Goal: Information Seeking & Learning: Find specific fact

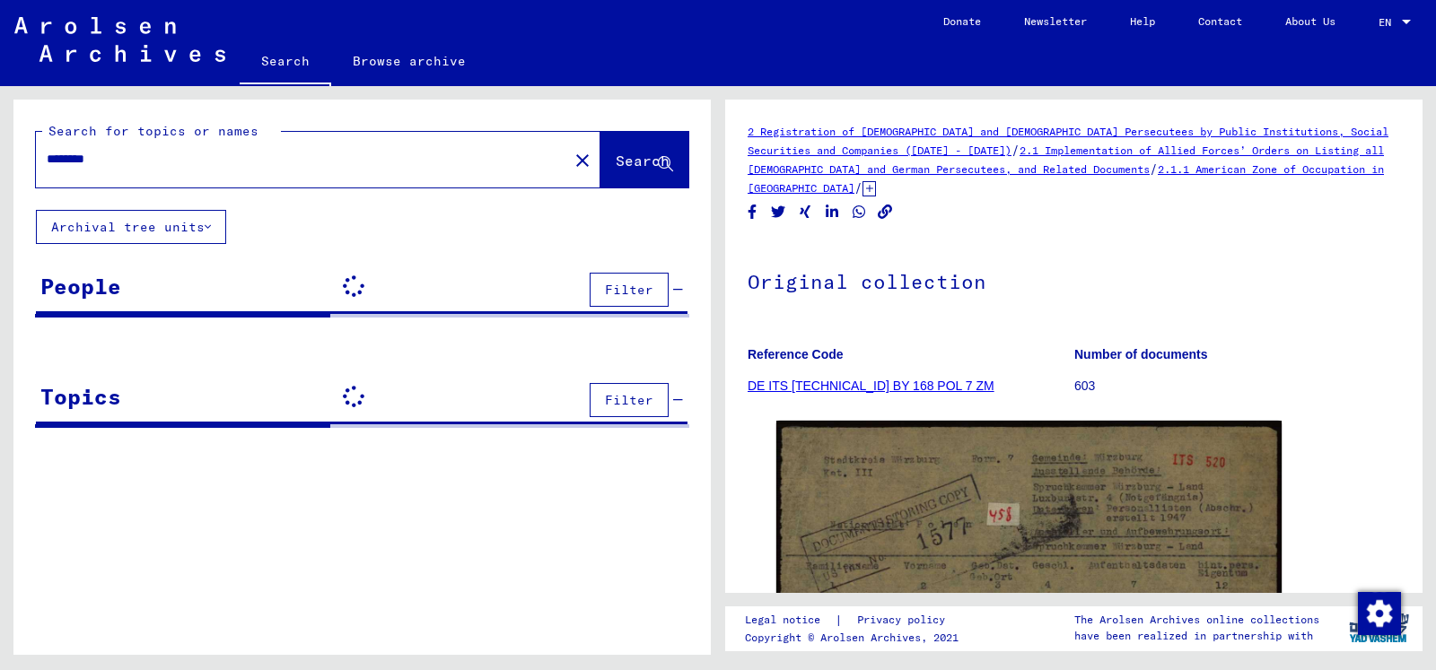
drag, startPoint x: 168, startPoint y: 151, endPoint x: 547, endPoint y: 157, distance: 378.7
click at [167, 152] on input "********" at bounding box center [302, 159] width 511 height 19
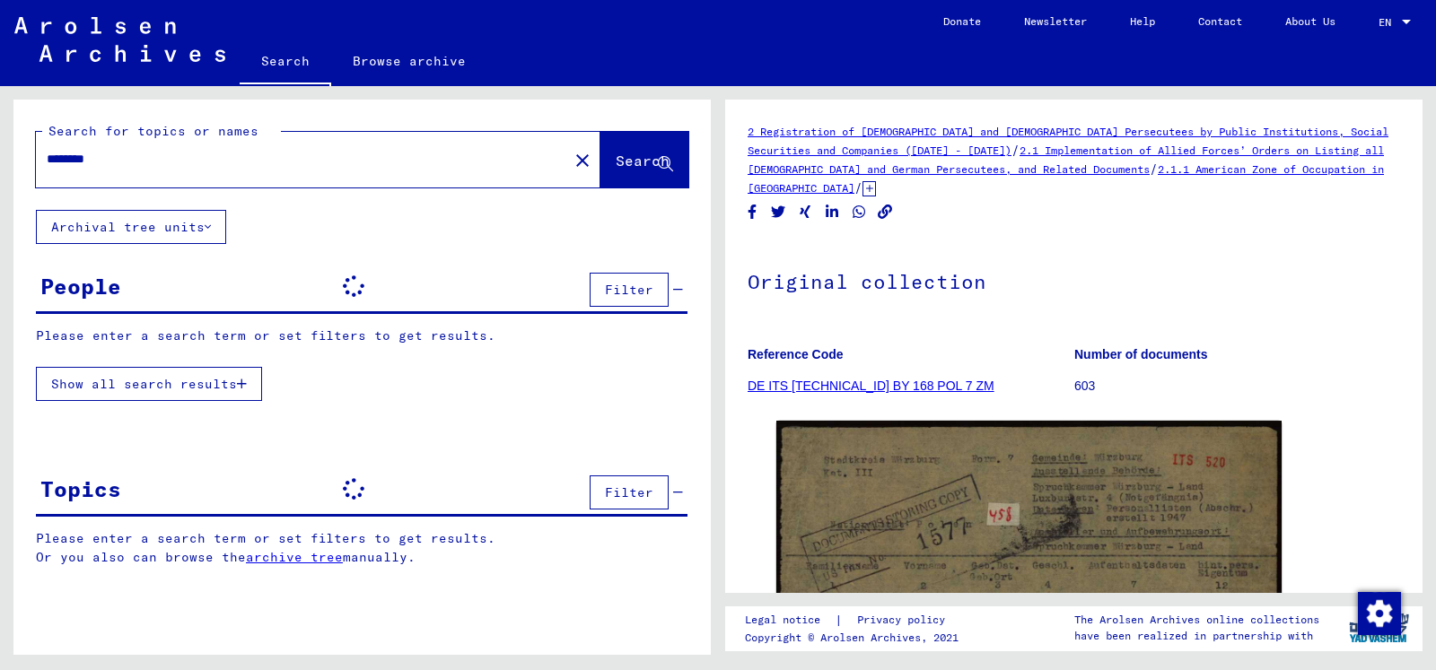
click at [572, 162] on mat-icon "close" at bounding box center [583, 161] width 22 height 22
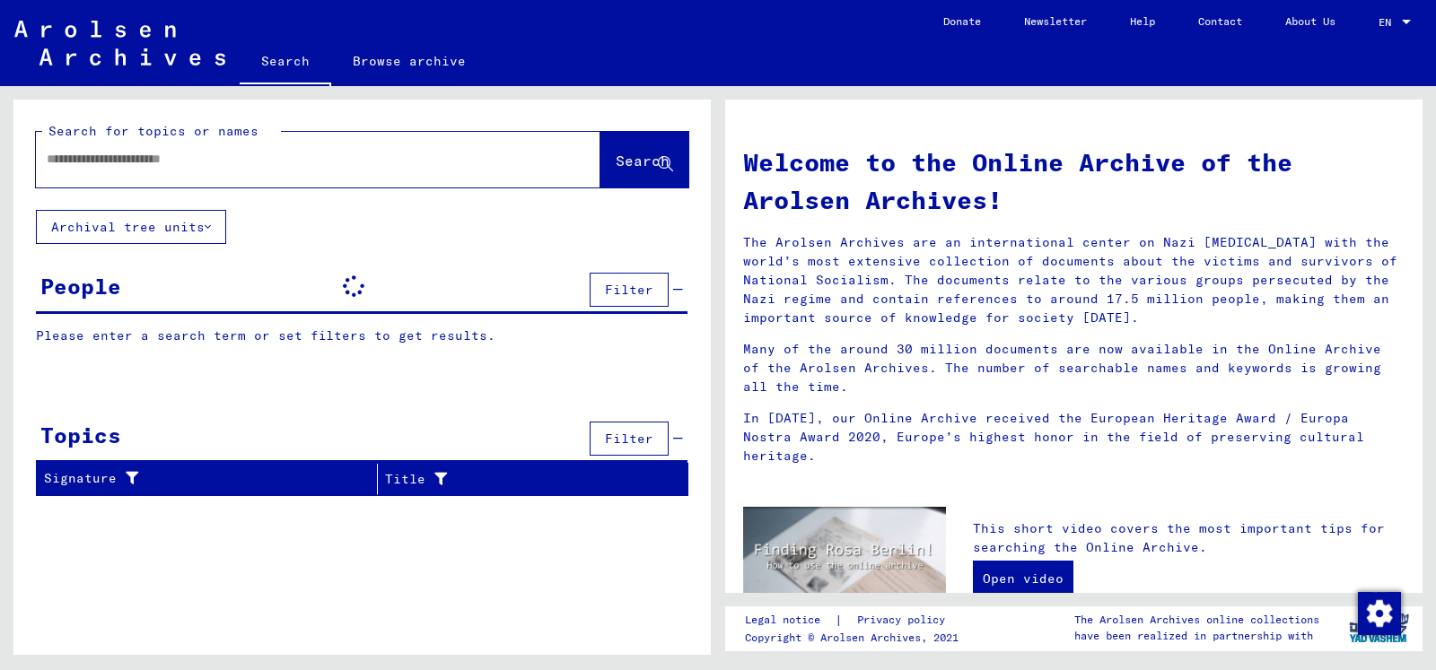
click at [184, 140] on div "Search for topics or names" at bounding box center [161, 131] width 239 height 19
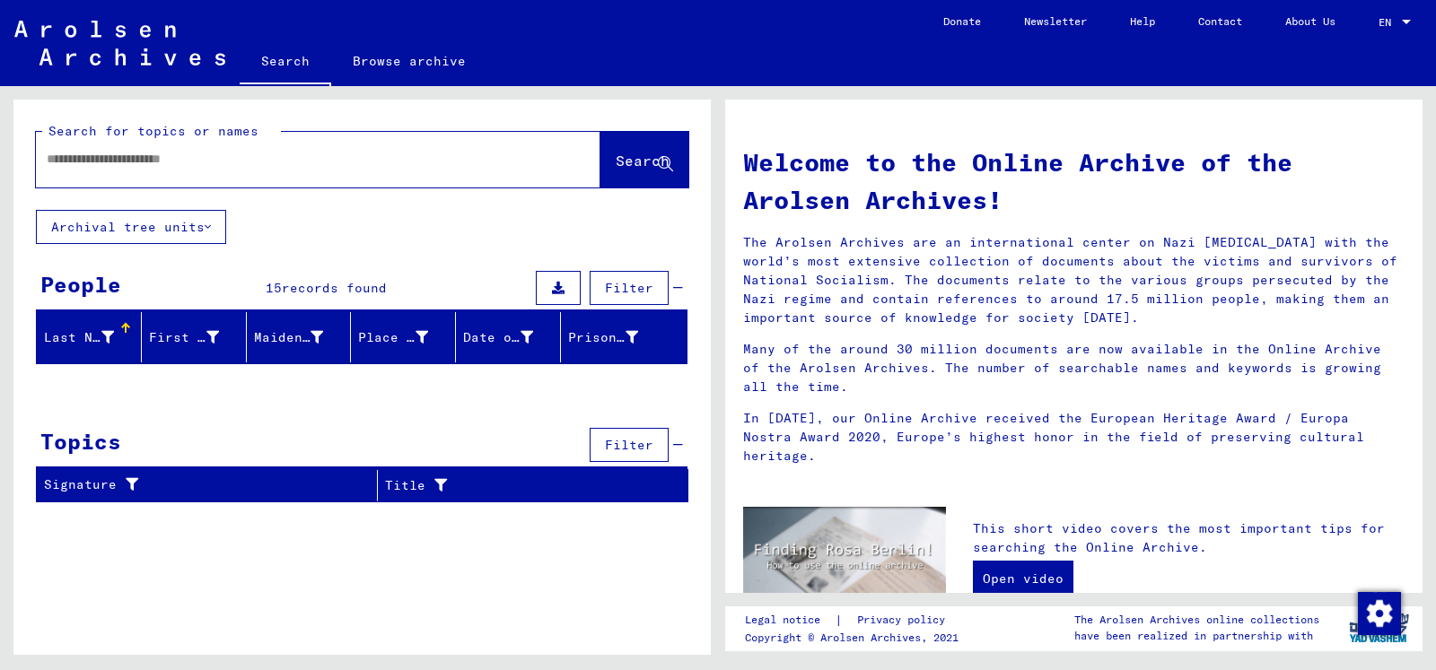
click at [144, 160] on input "text" at bounding box center [297, 159] width 500 height 19
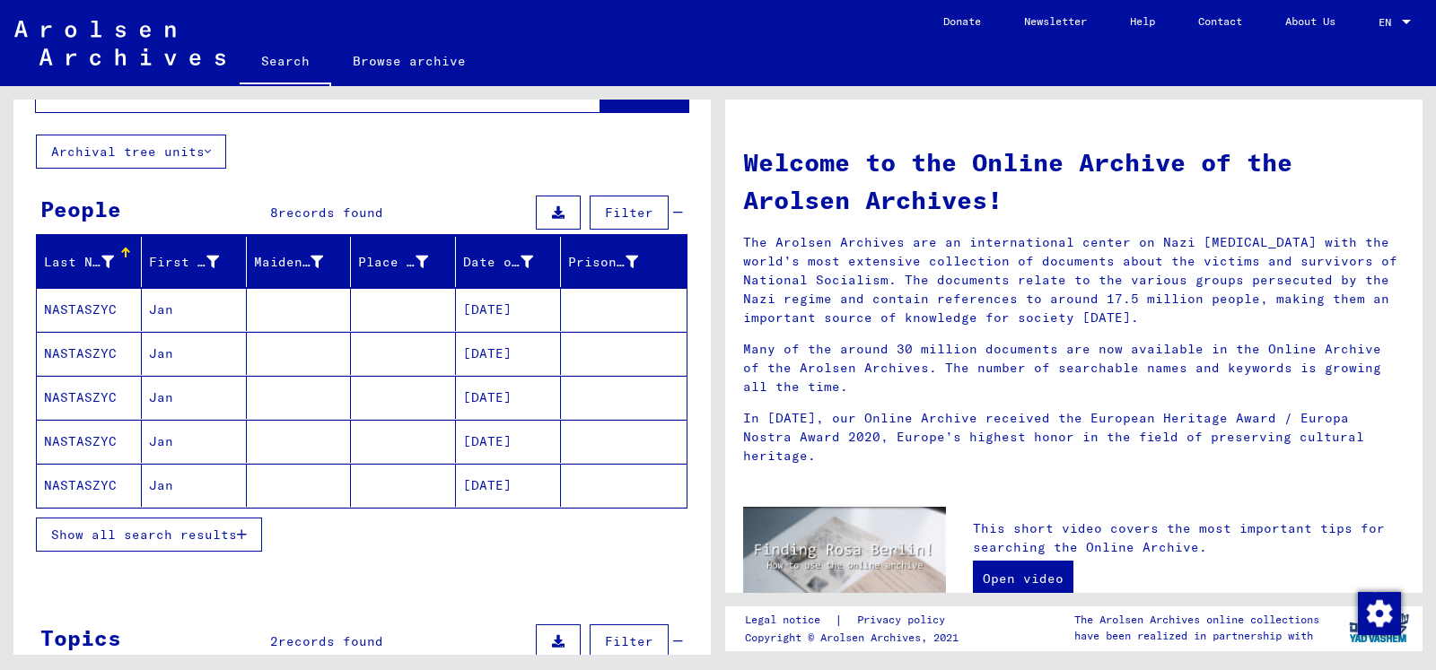
scroll to position [97, 0]
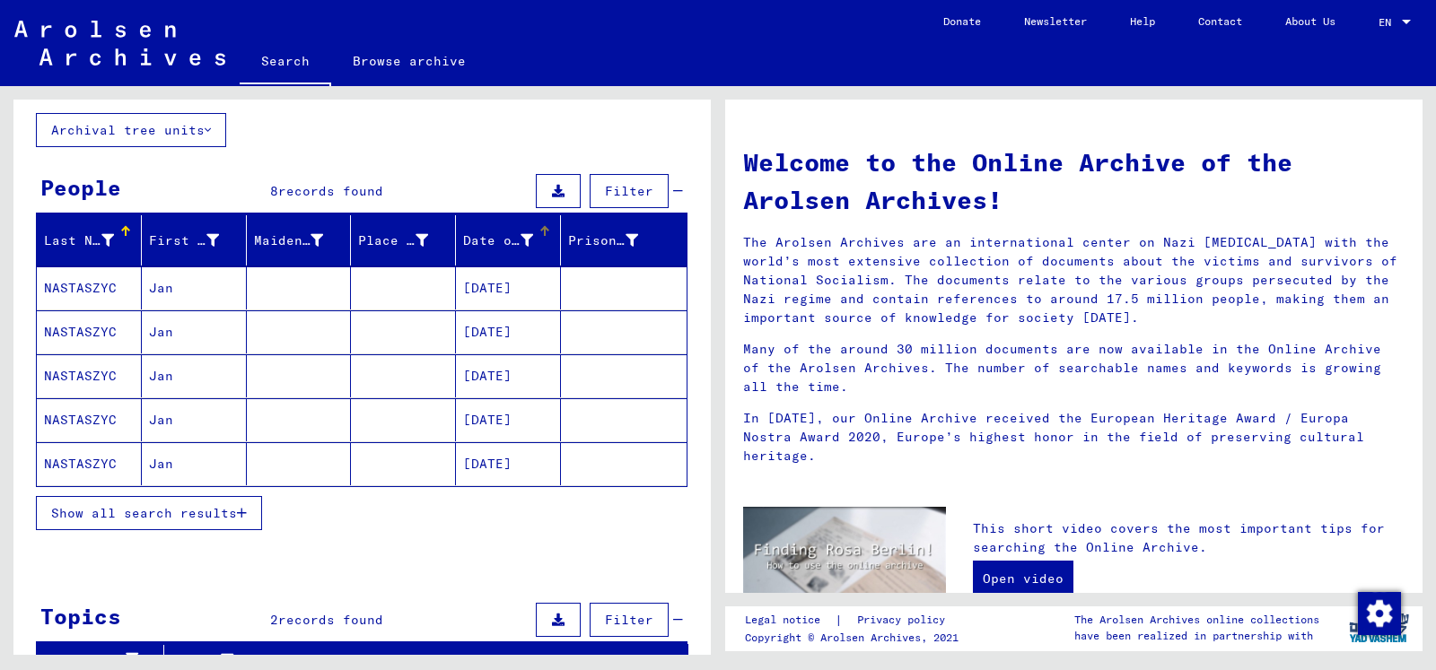
click at [529, 223] on mat-header-cell "Date of Birth" at bounding box center [508, 240] width 105 height 50
click at [539, 232] on div at bounding box center [544, 231] width 11 height 11
click at [539, 226] on div at bounding box center [544, 231] width 11 height 11
click at [503, 275] on mat-cell at bounding box center [508, 288] width 105 height 43
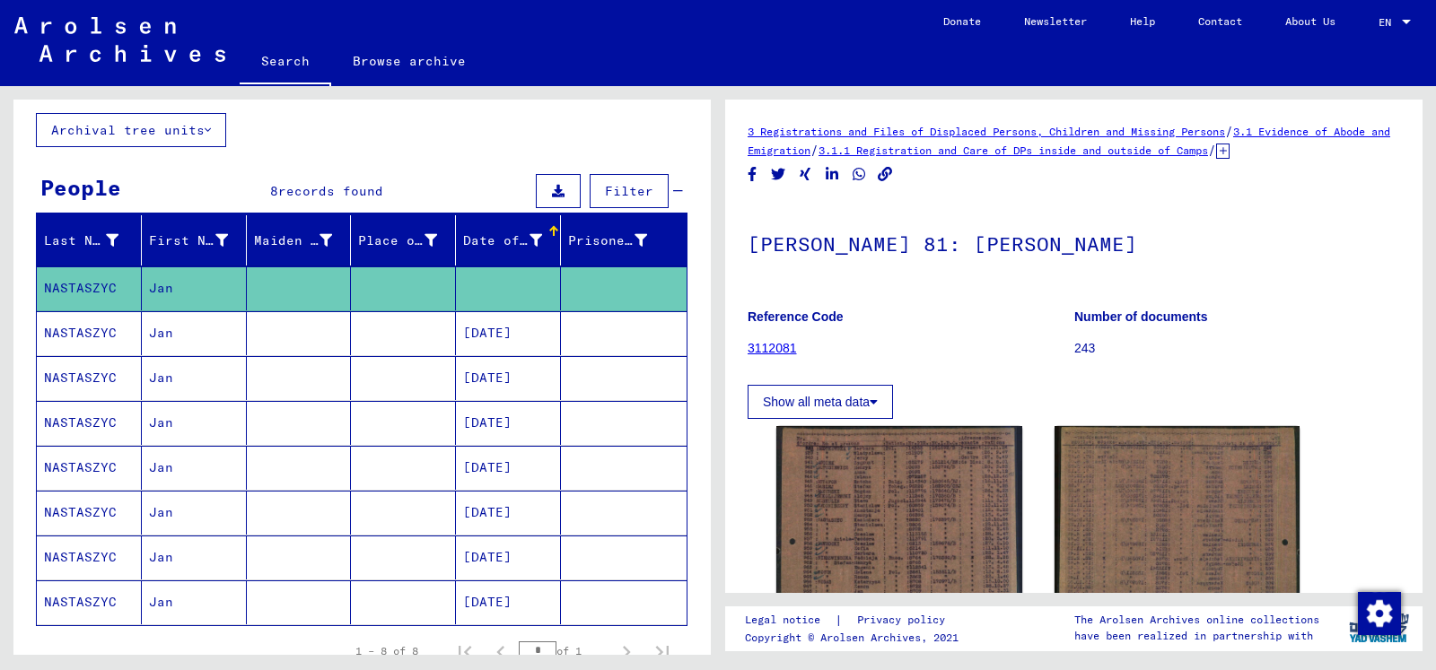
scroll to position [291, 0]
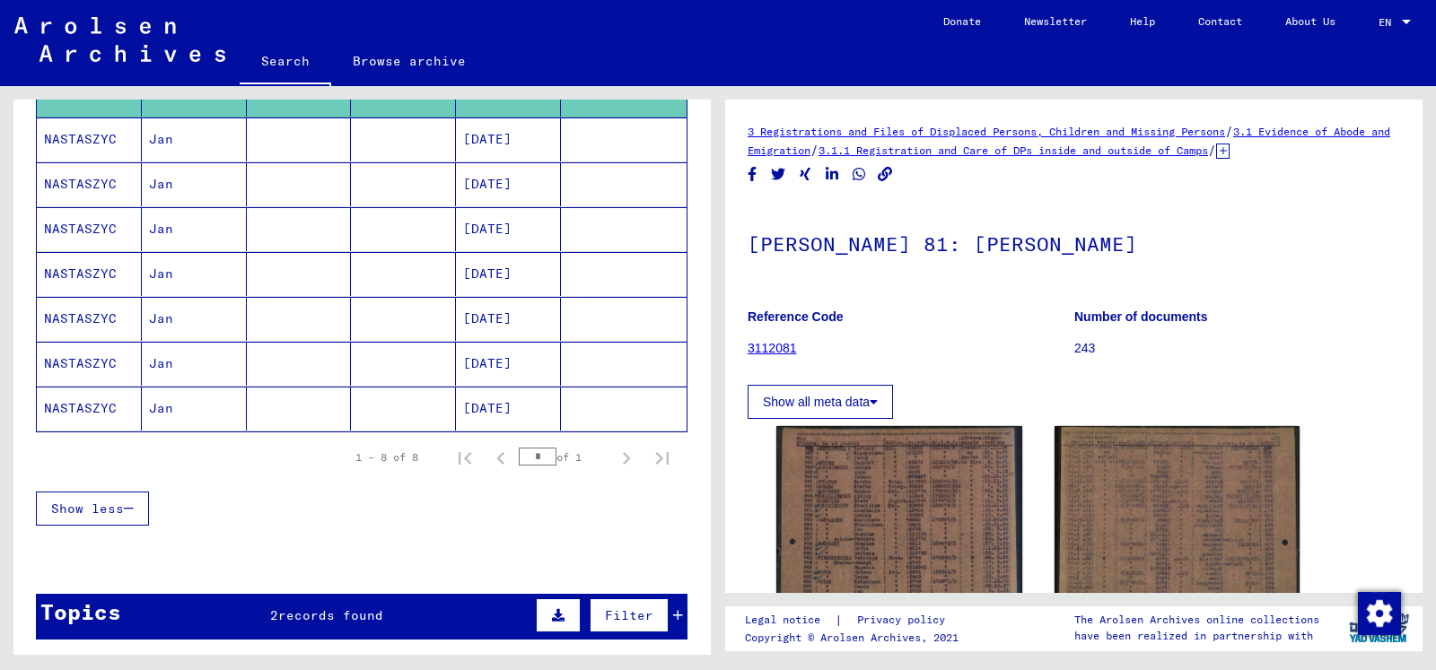
click at [494, 141] on mat-cell "[DATE]" at bounding box center [508, 140] width 105 height 44
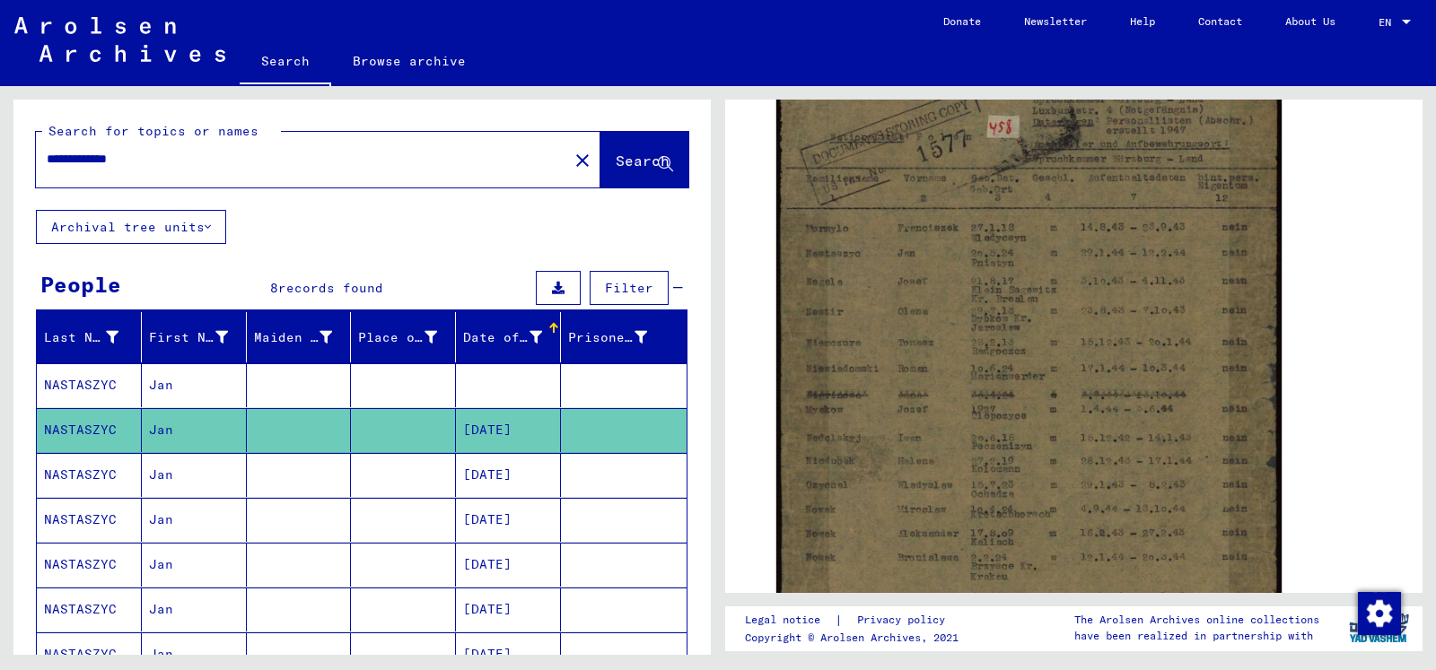
click at [179, 157] on input "**********" at bounding box center [302, 159] width 511 height 19
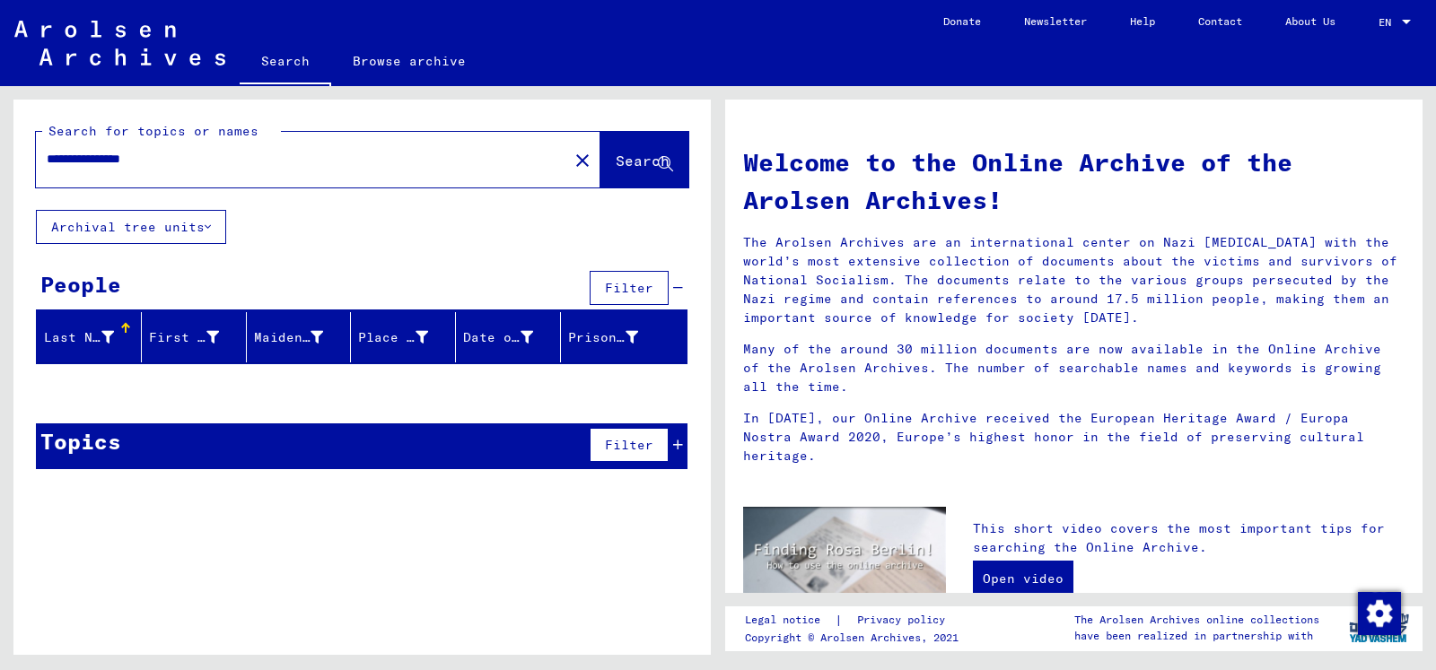
click at [191, 148] on div "**********" at bounding box center [291, 159] width 511 height 40
click at [185, 157] on input "**********" at bounding box center [297, 159] width 500 height 19
type input "*********"
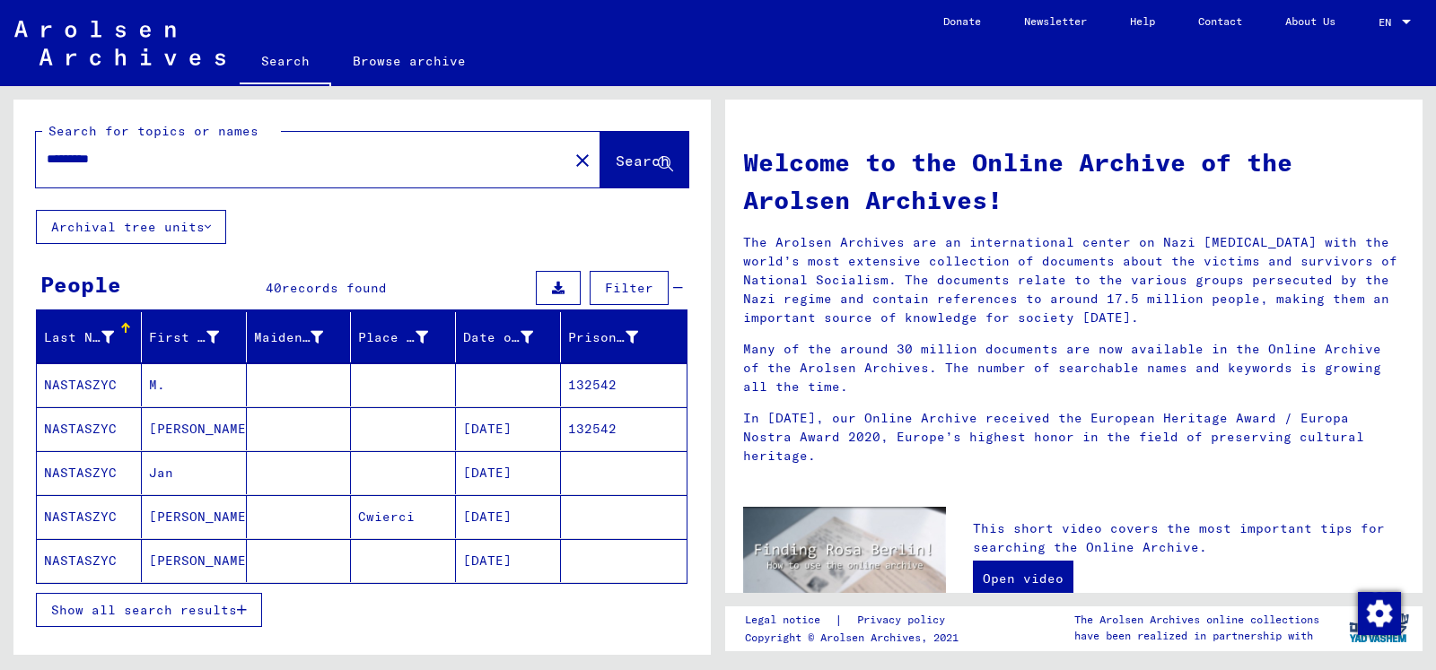
click at [124, 616] on span "Show all search results" at bounding box center [144, 610] width 186 height 16
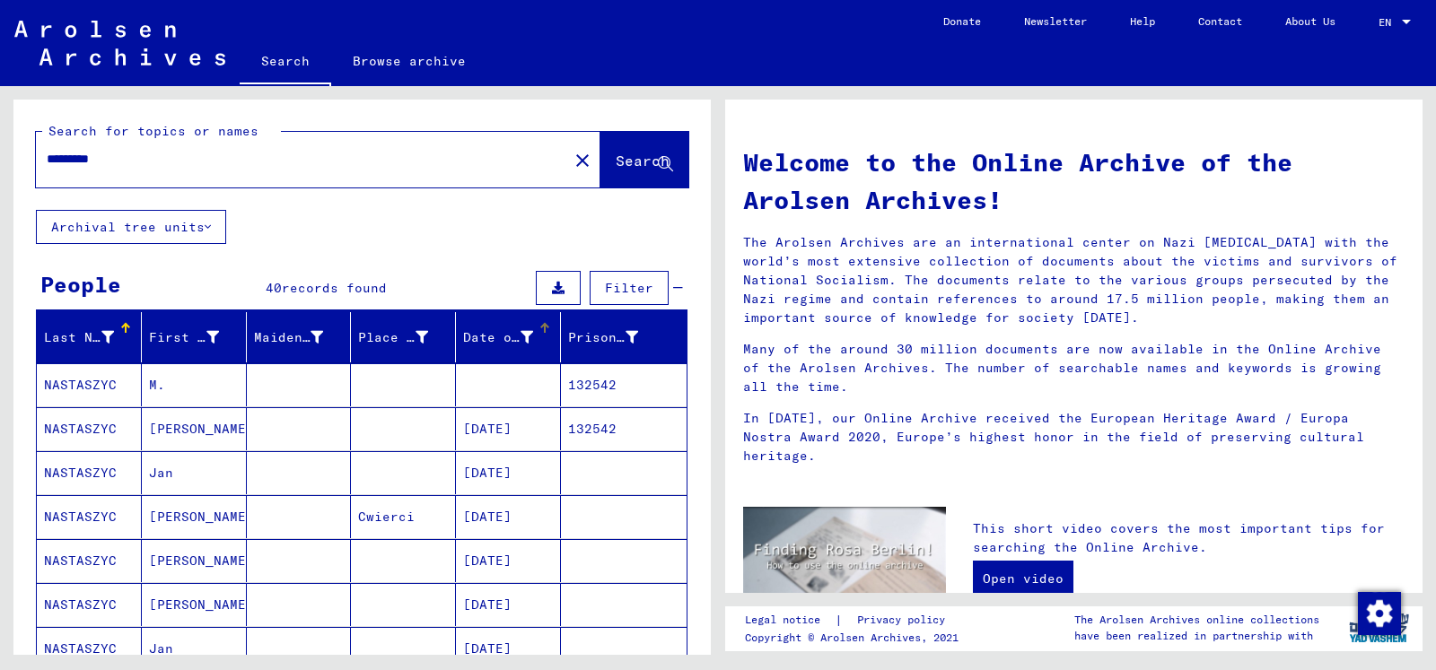
click at [544, 325] on div at bounding box center [546, 325] width 5 height 5
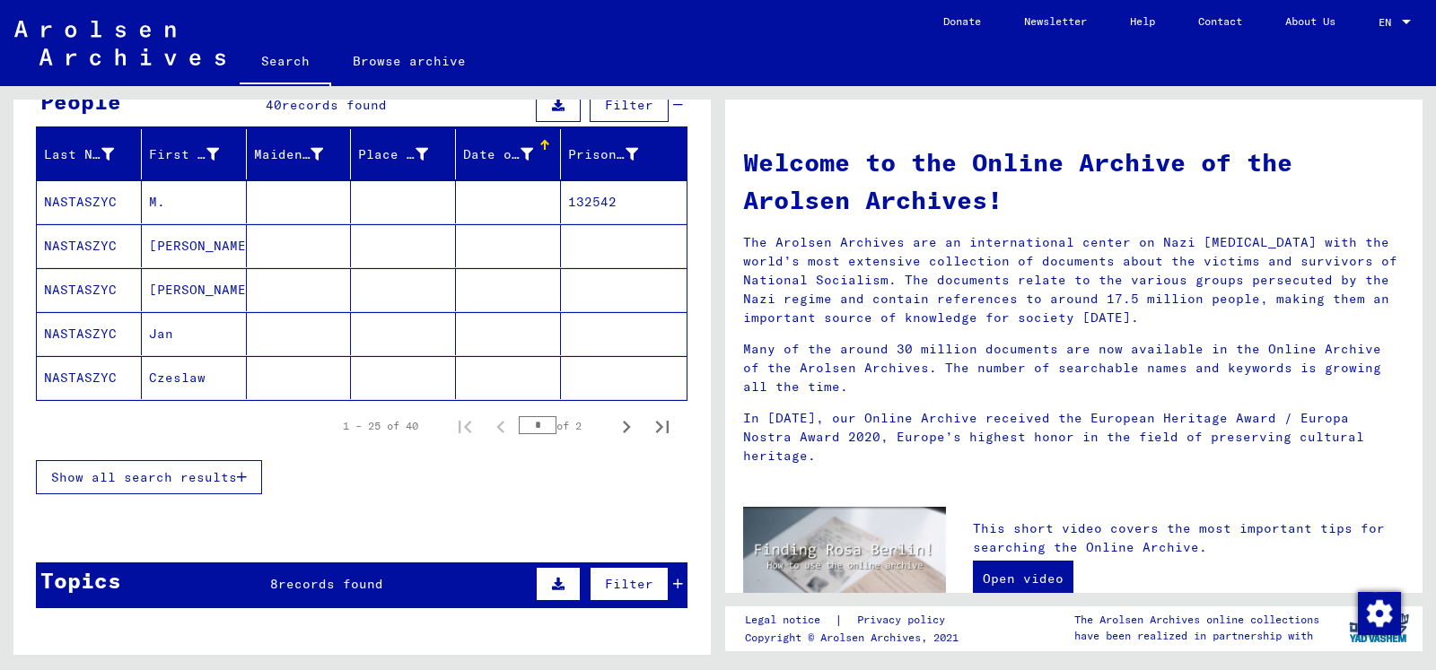
scroll to position [194, 0]
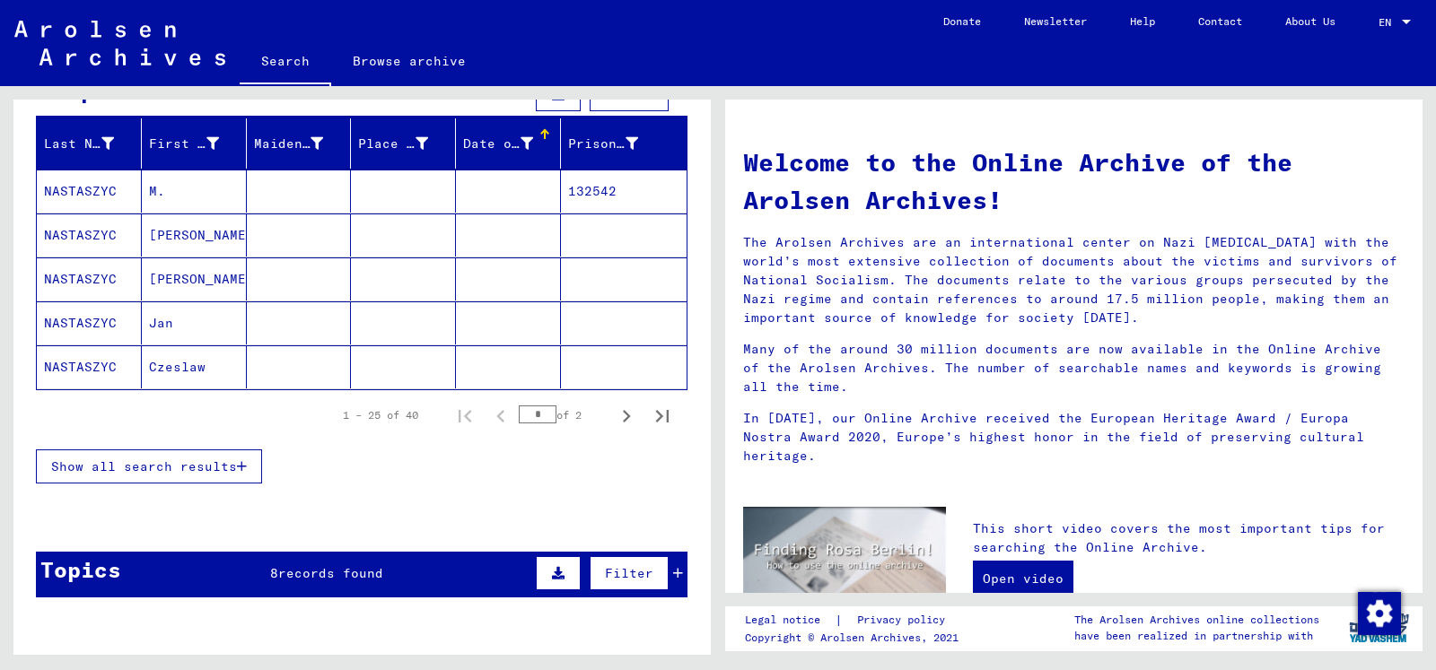
click at [146, 454] on button "Show all search results" at bounding box center [149, 467] width 226 height 34
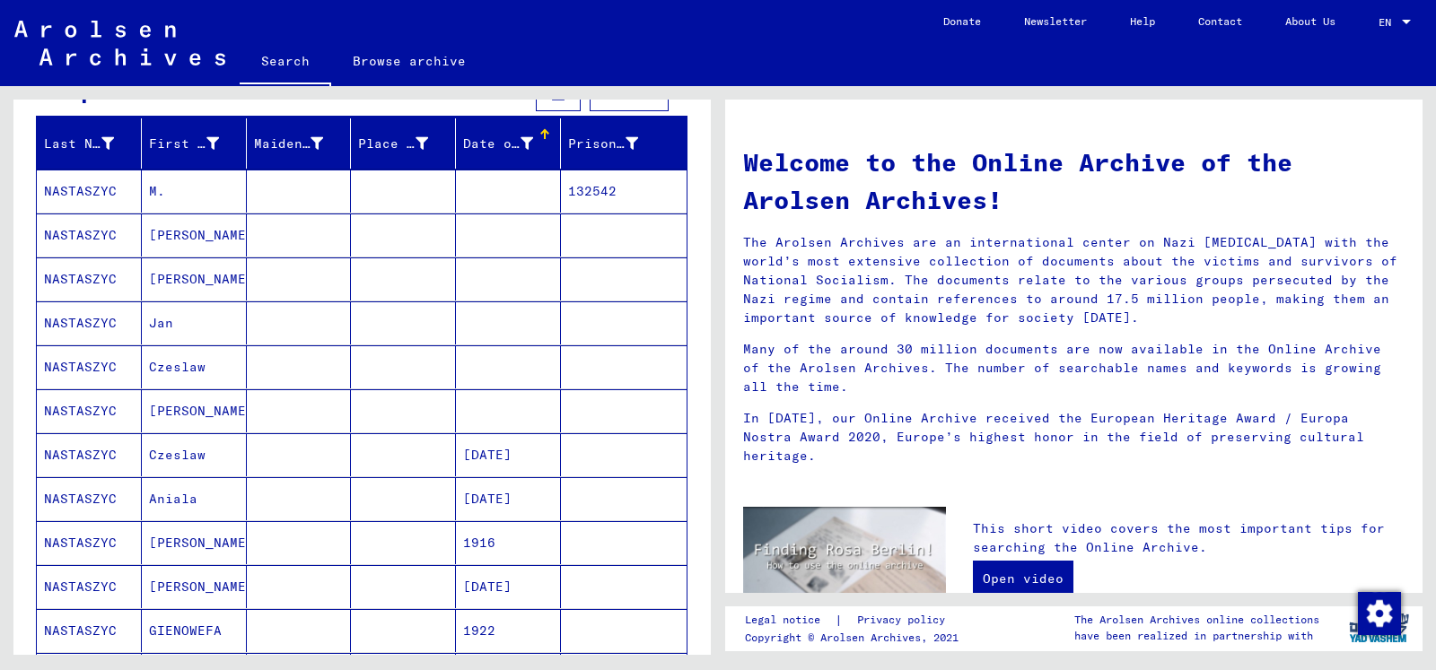
click at [165, 292] on mat-cell "[PERSON_NAME]" at bounding box center [194, 279] width 105 height 43
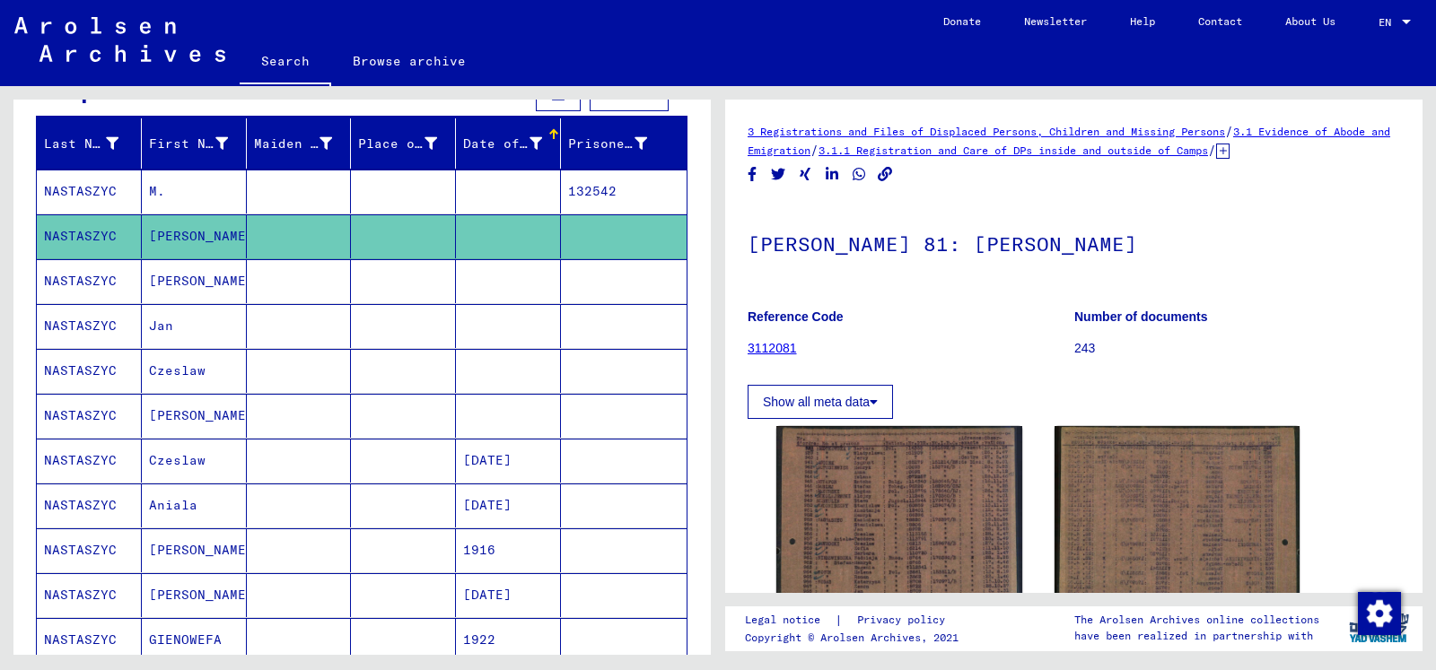
click at [172, 314] on mat-cell "Jan" at bounding box center [194, 326] width 105 height 44
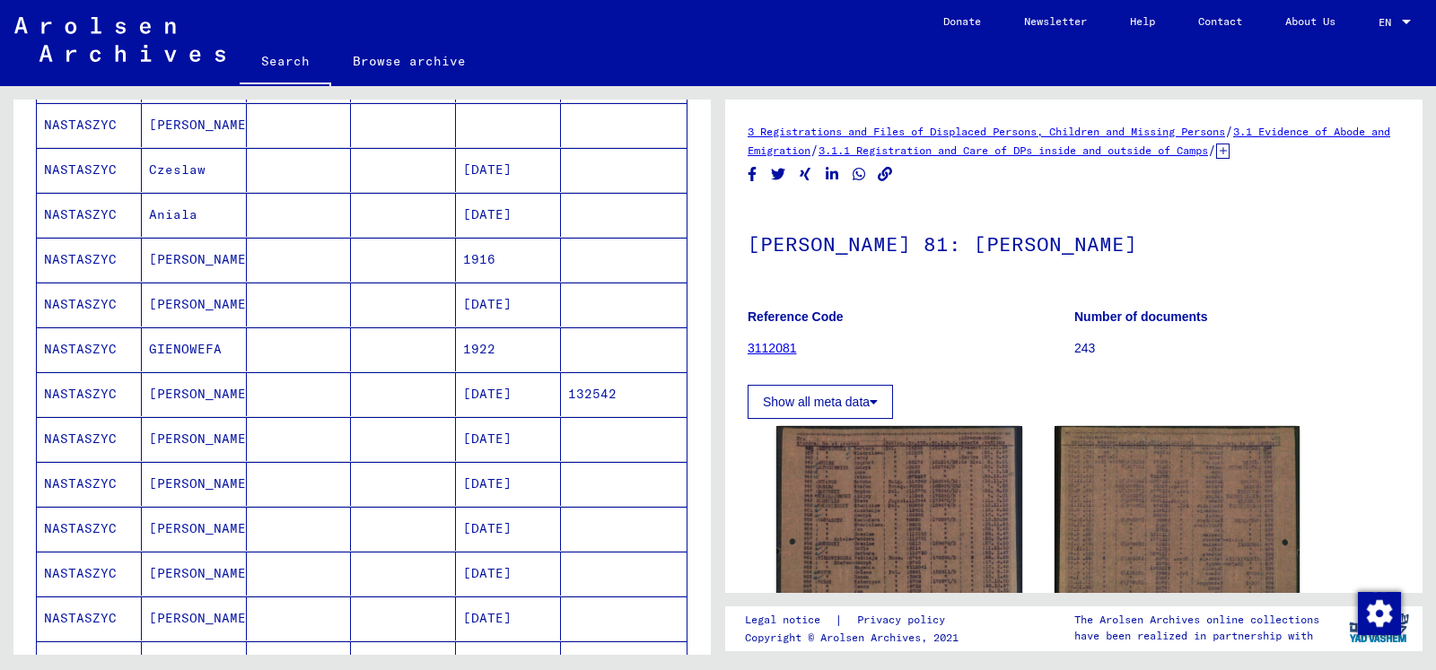
scroll to position [582, 0]
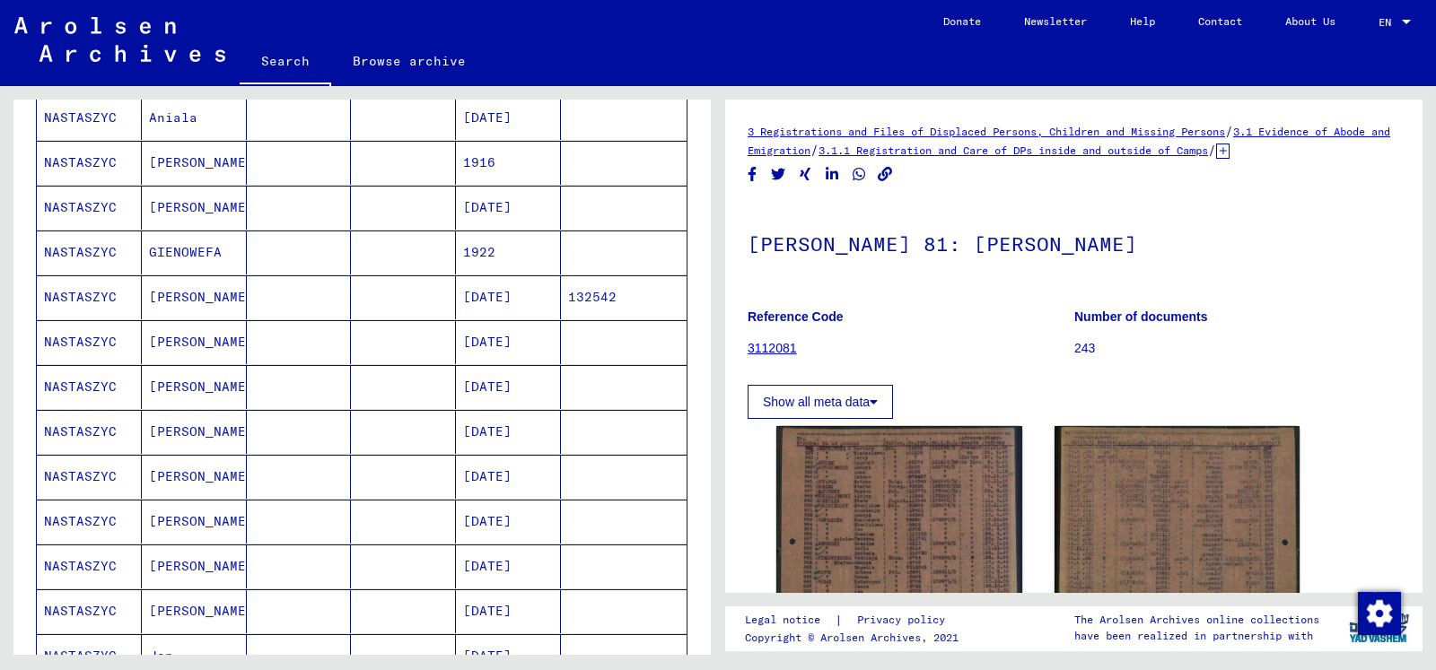
click at [511, 255] on mat-cell "1922" at bounding box center [508, 253] width 105 height 44
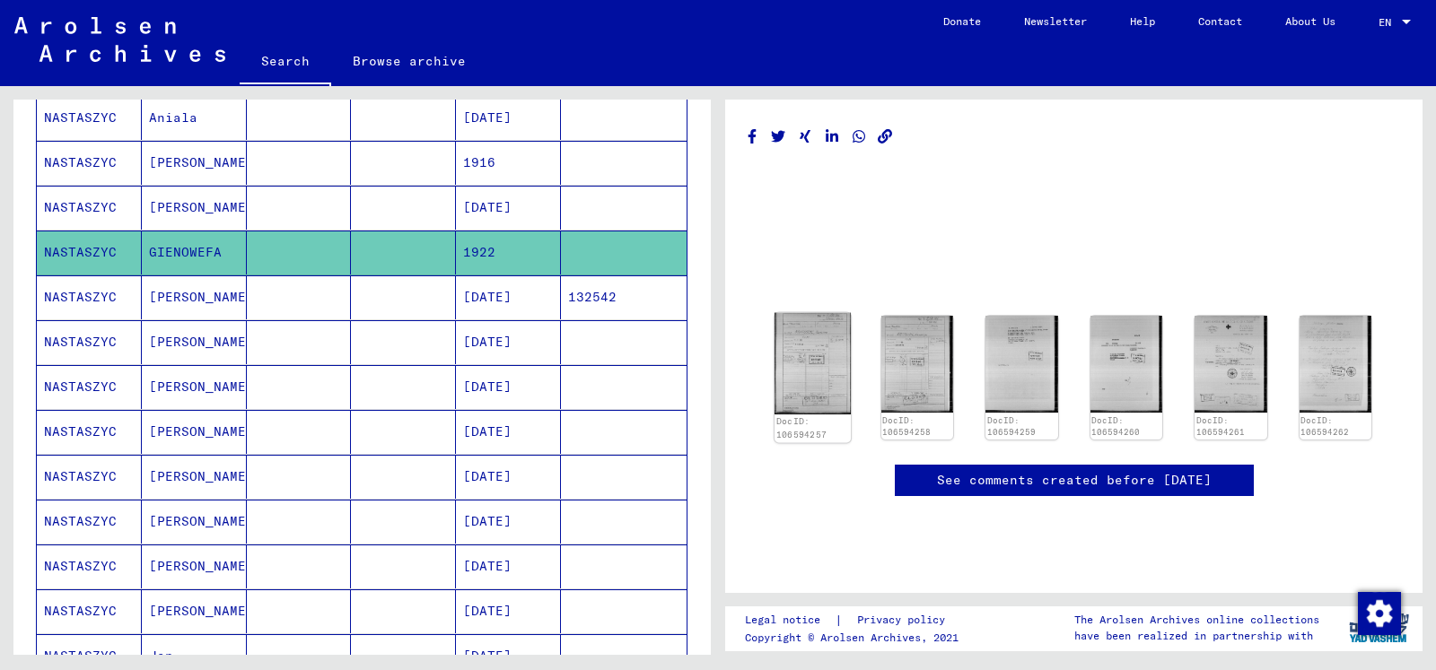
click at [809, 356] on img at bounding box center [812, 363] width 76 height 101
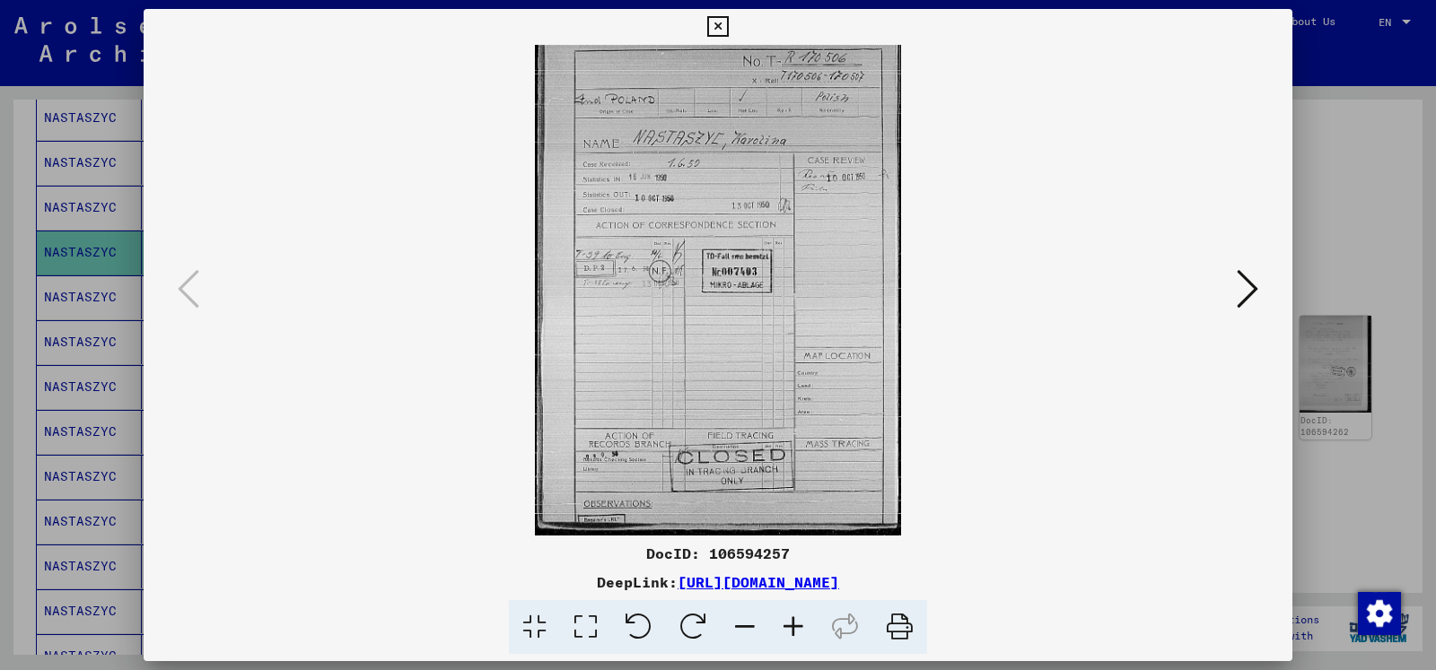
click at [1250, 288] on icon at bounding box center [1248, 288] width 22 height 43
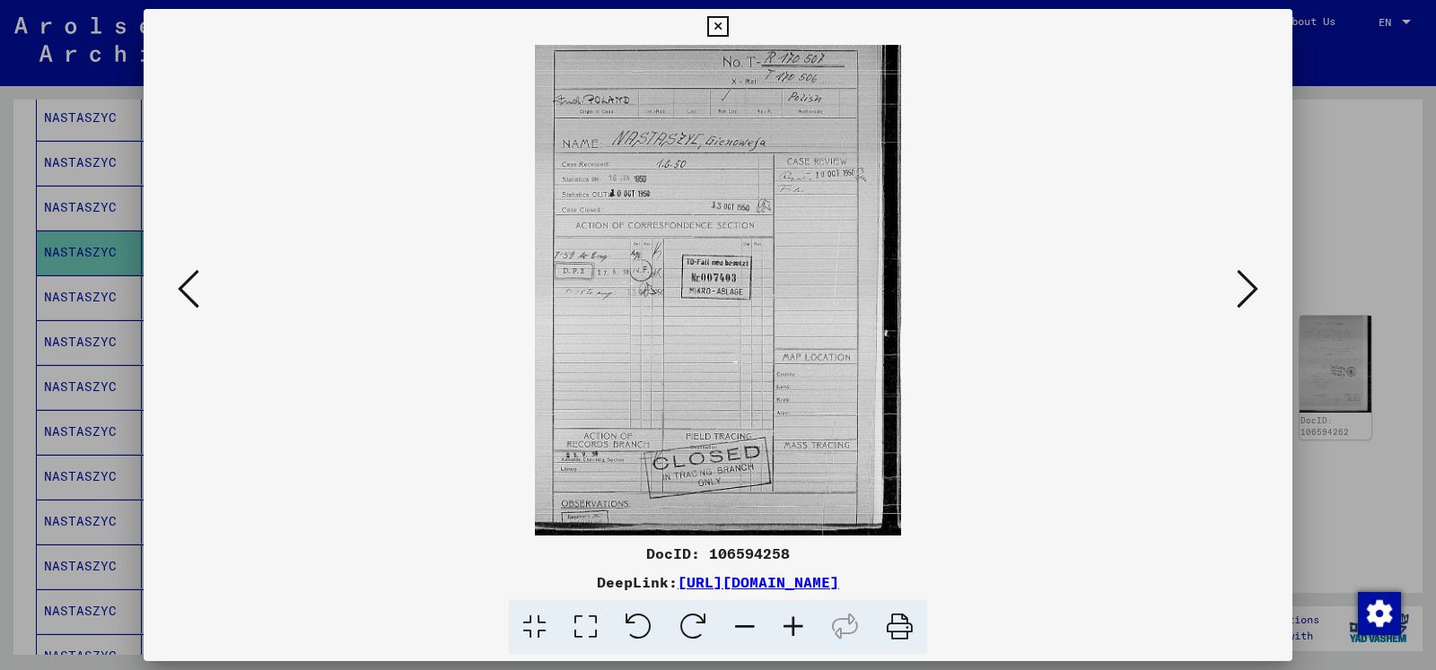
click at [1251, 288] on icon at bounding box center [1248, 288] width 22 height 43
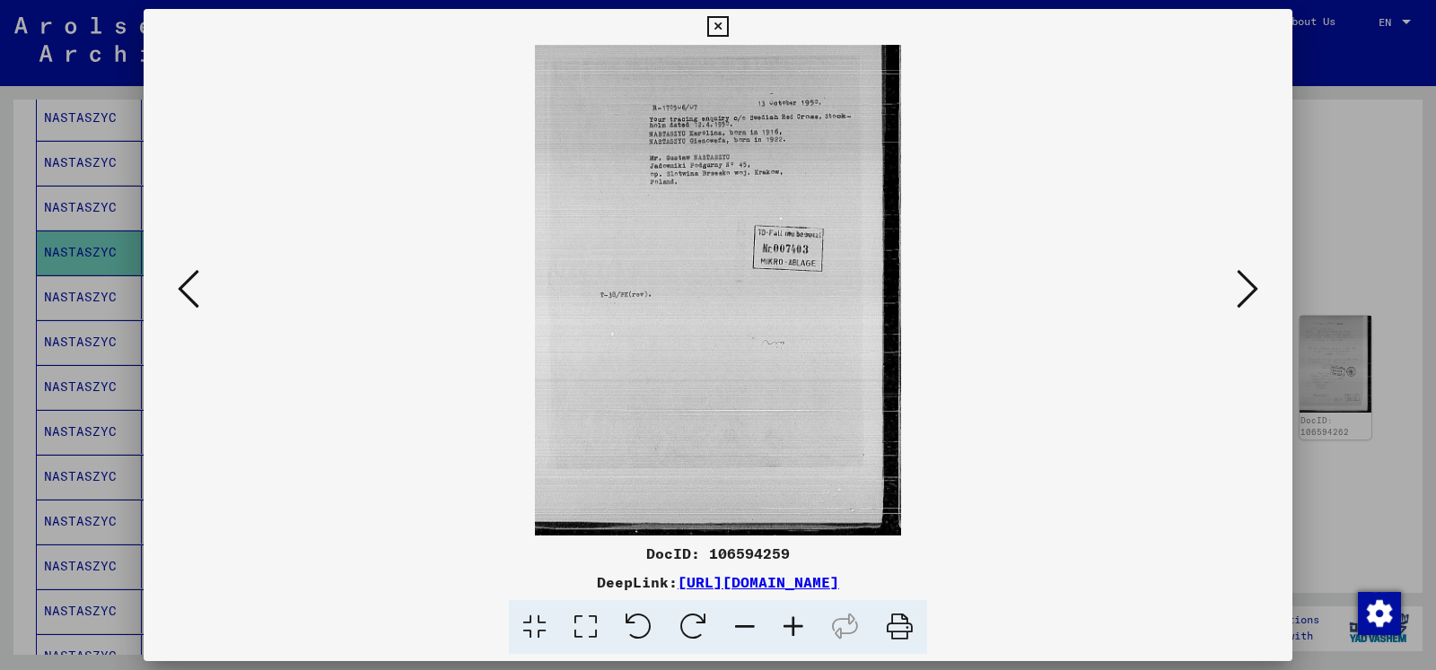
click at [1251, 288] on icon at bounding box center [1248, 288] width 22 height 43
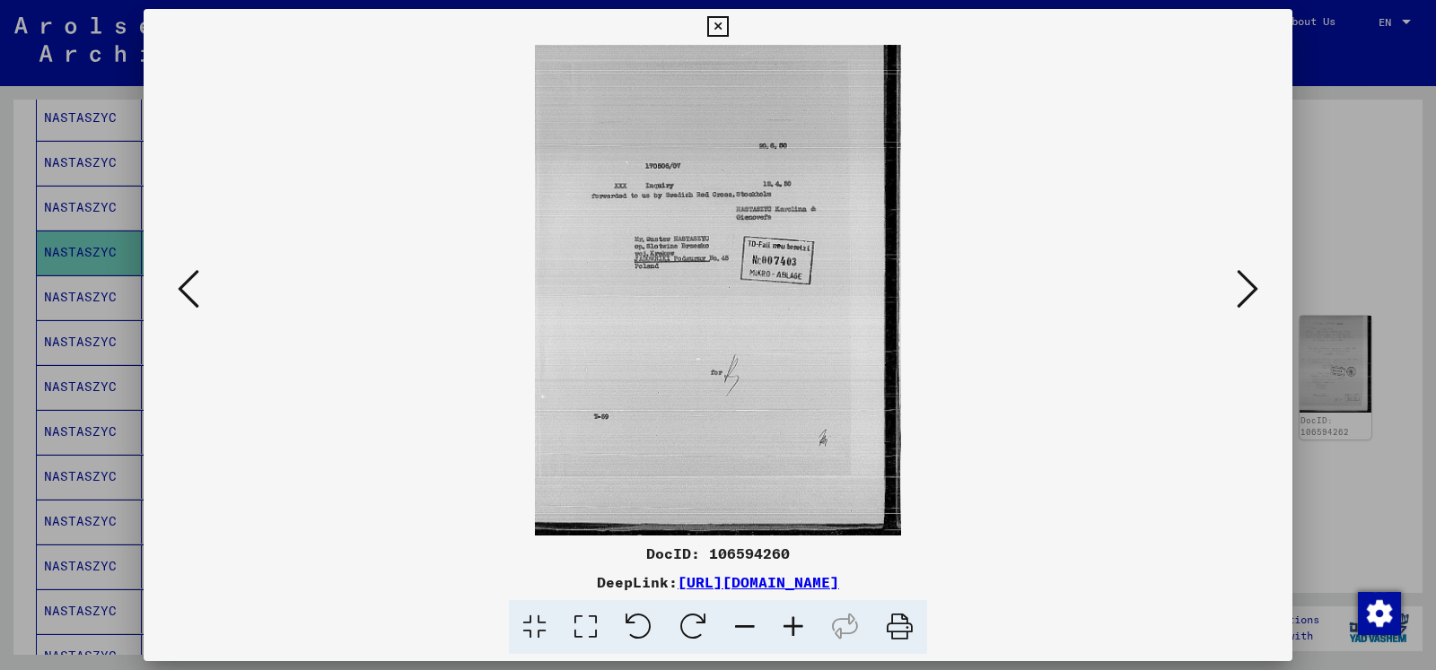
click at [1251, 288] on icon at bounding box center [1248, 288] width 22 height 43
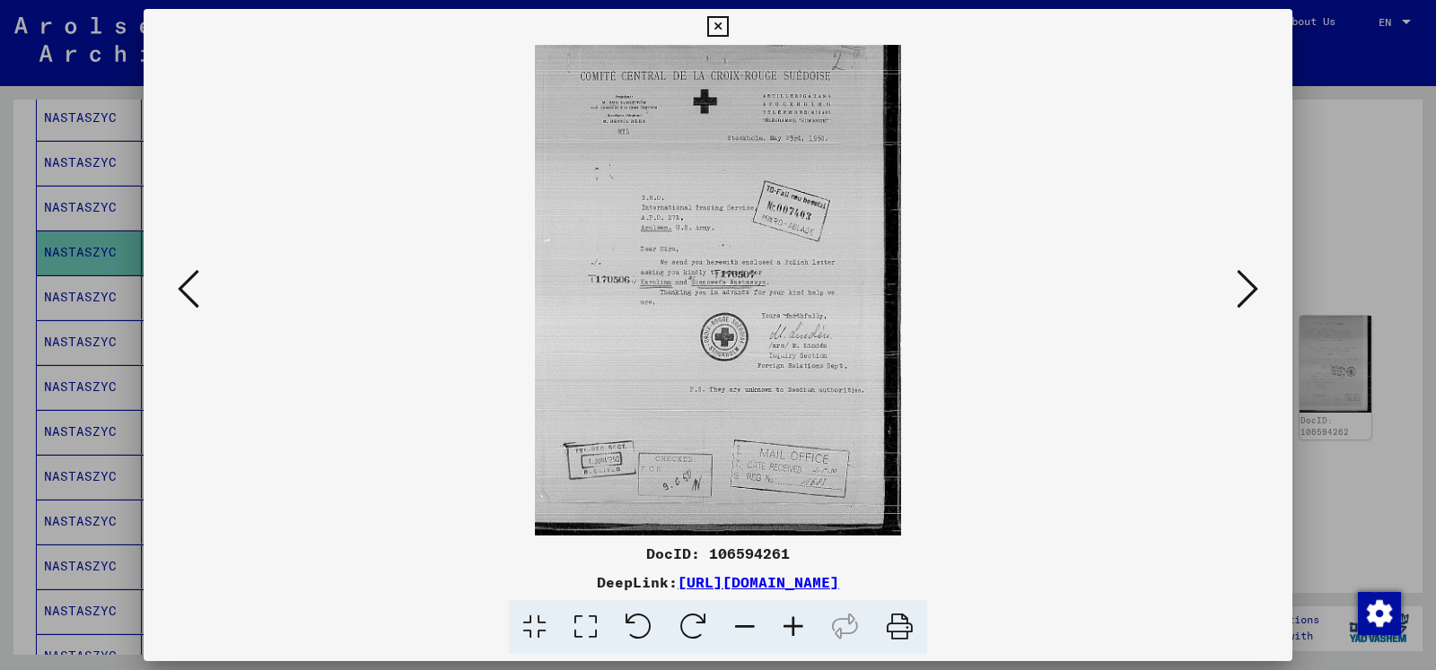
click at [1251, 288] on icon at bounding box center [1248, 288] width 22 height 43
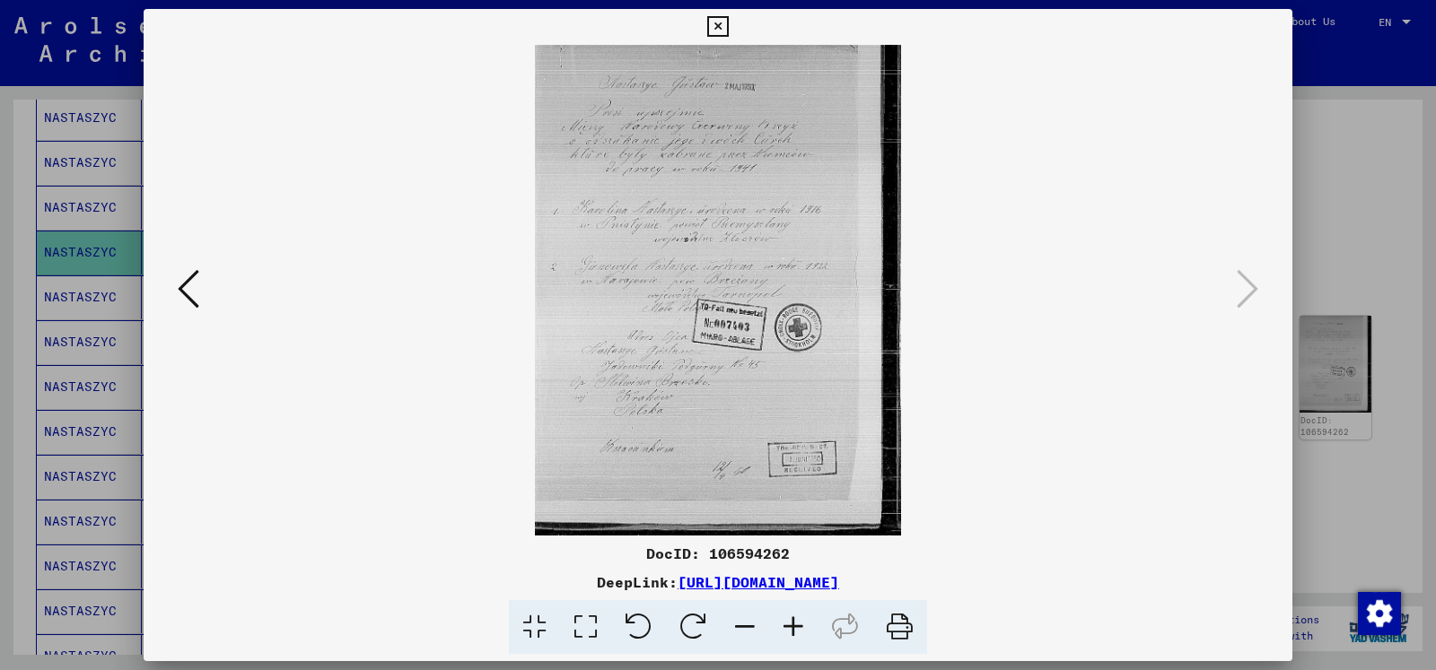
click at [728, 28] on icon at bounding box center [717, 27] width 21 height 22
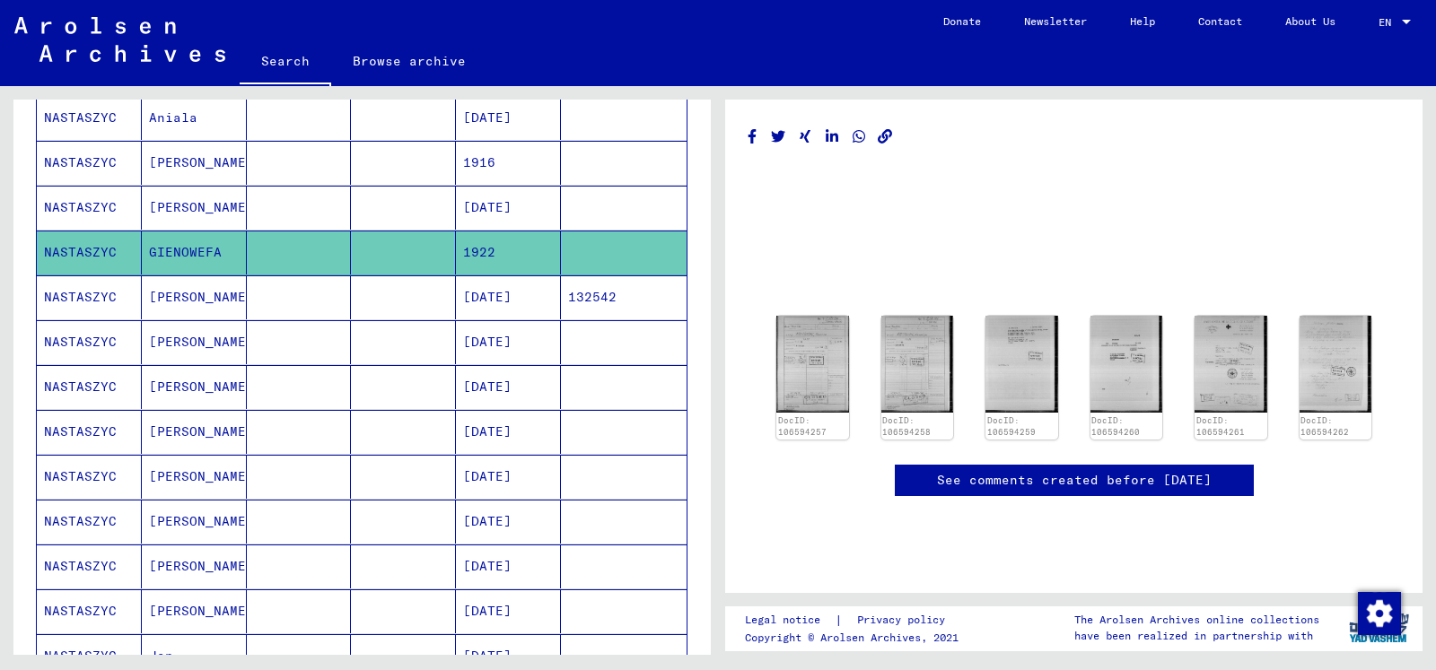
scroll to position [485, 0]
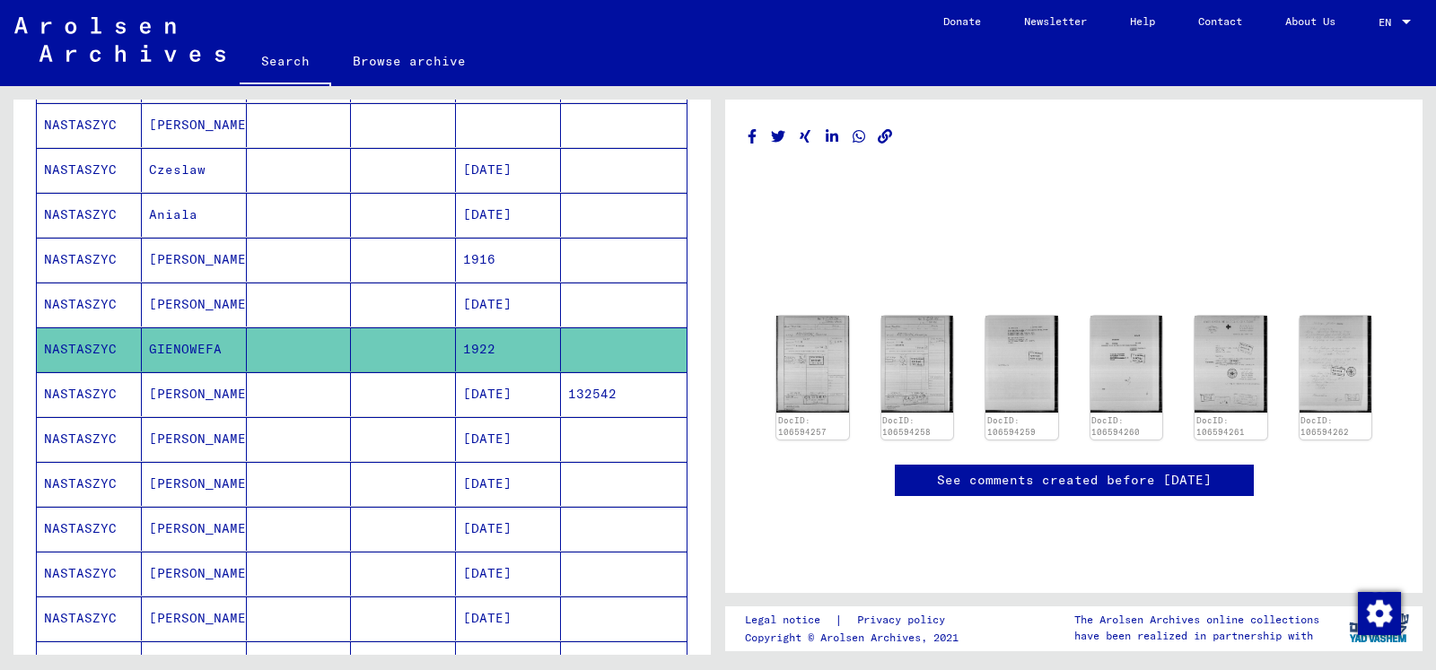
click at [513, 302] on mat-cell "[DATE]" at bounding box center [508, 305] width 105 height 44
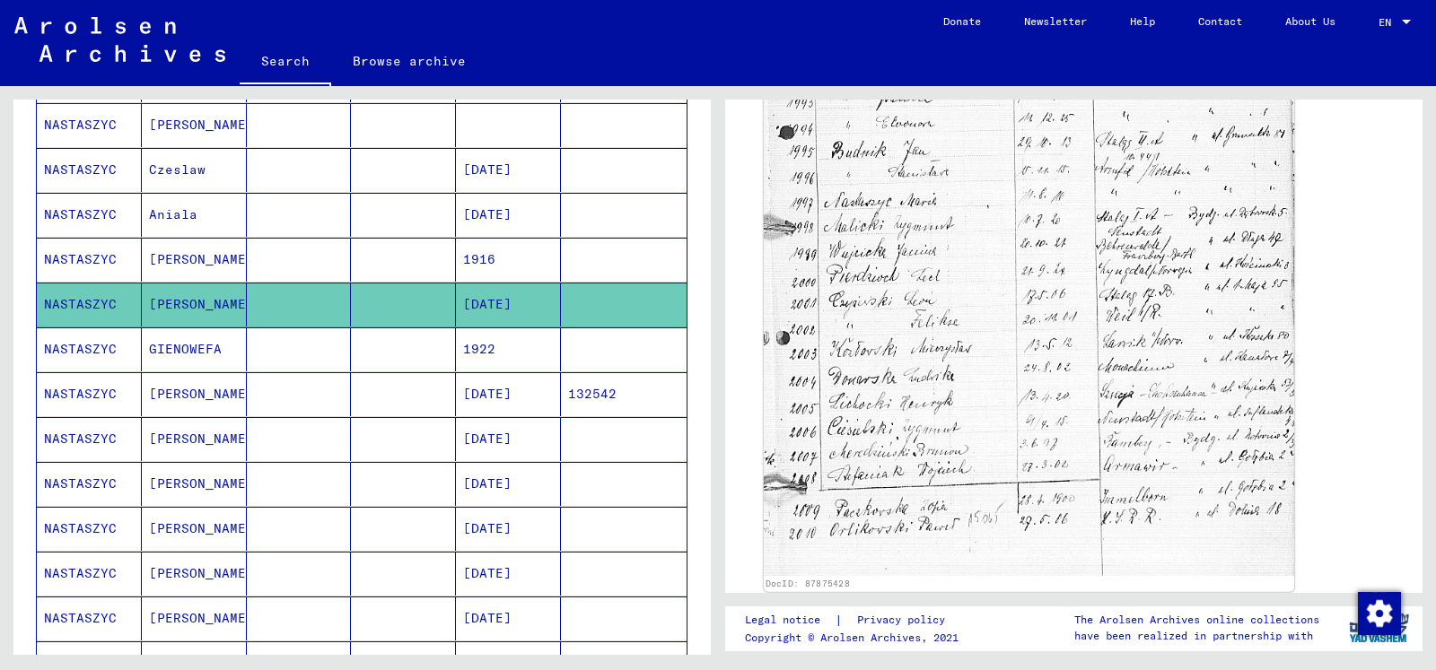
scroll to position [388, 0]
